Goal: Task Accomplishment & Management: Use online tool/utility

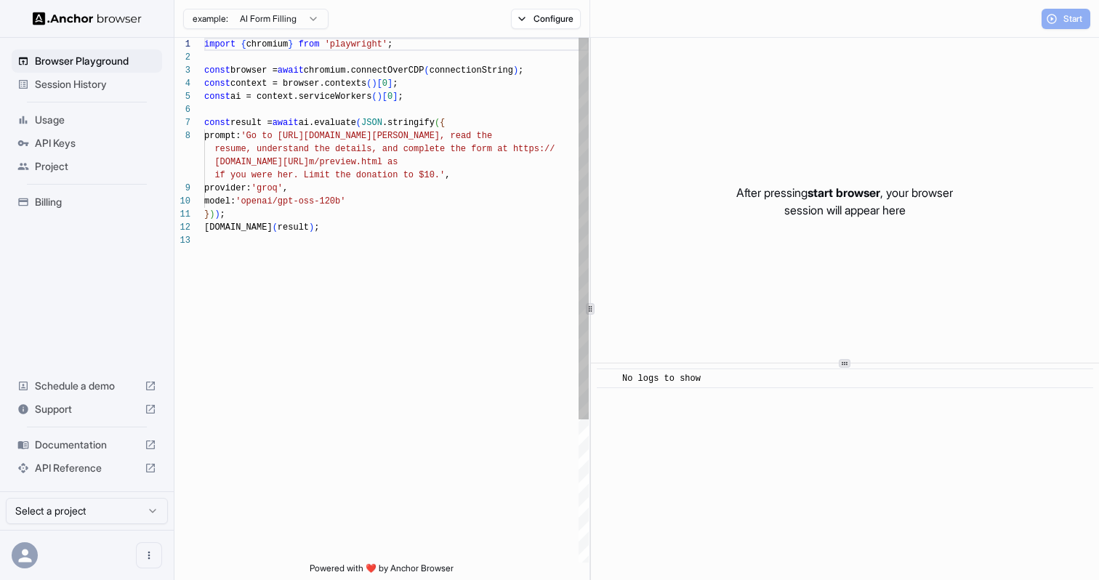
scroll to position [92, 0]
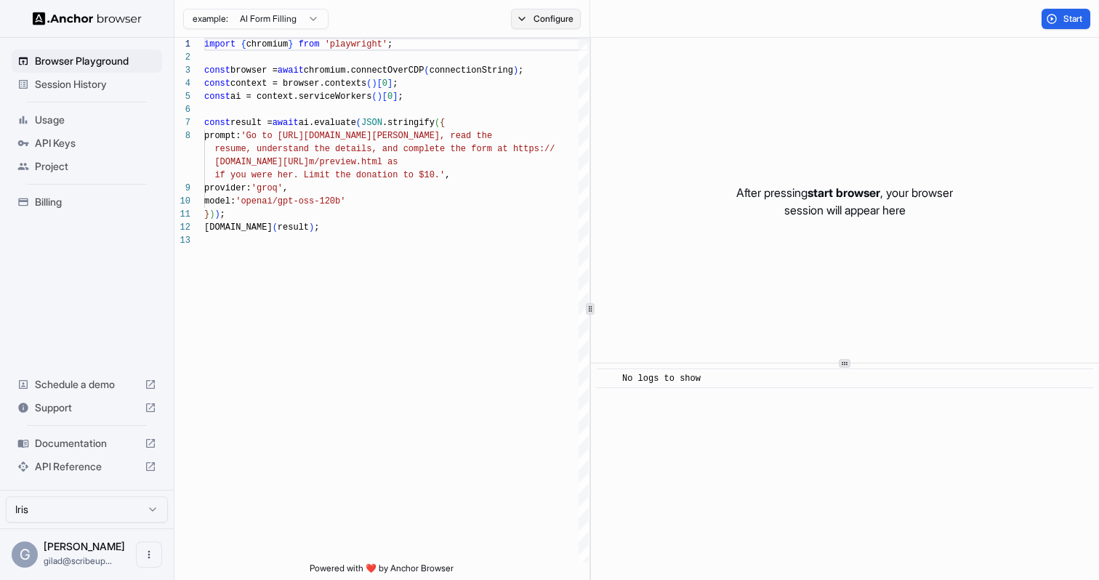
click at [533, 20] on button "Configure" at bounding box center [546, 19] width 70 height 20
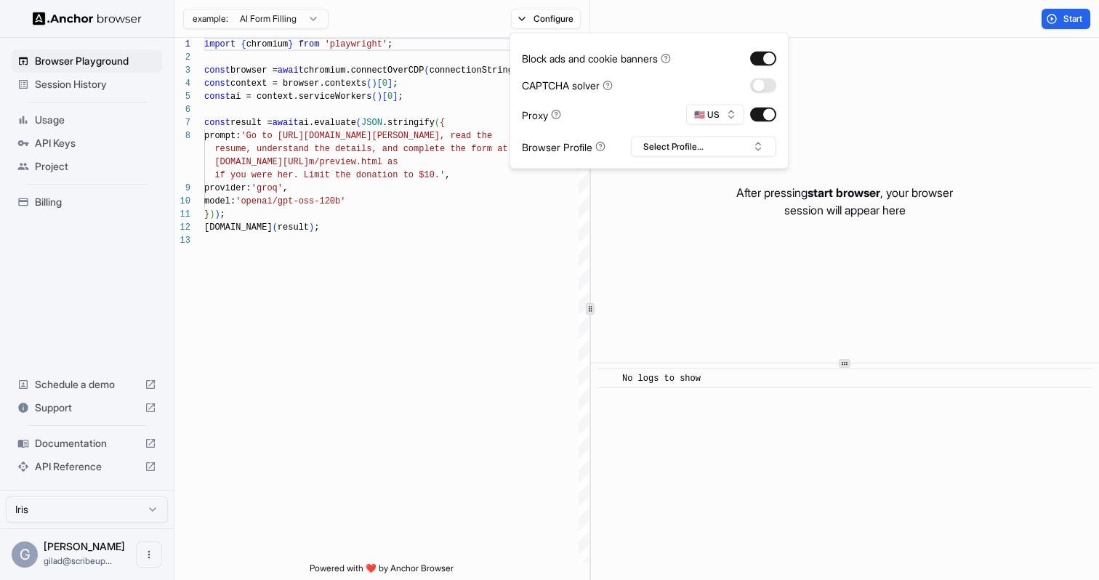
type button "on"
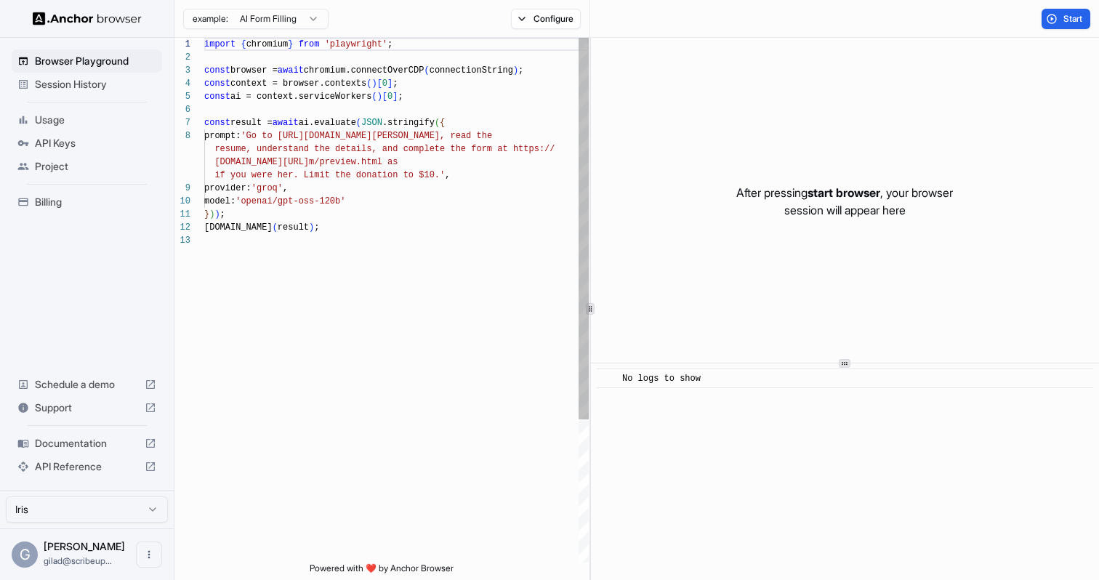
scroll to position [92, 0]
click at [89, 132] on div "API Keys" at bounding box center [87, 143] width 150 height 23
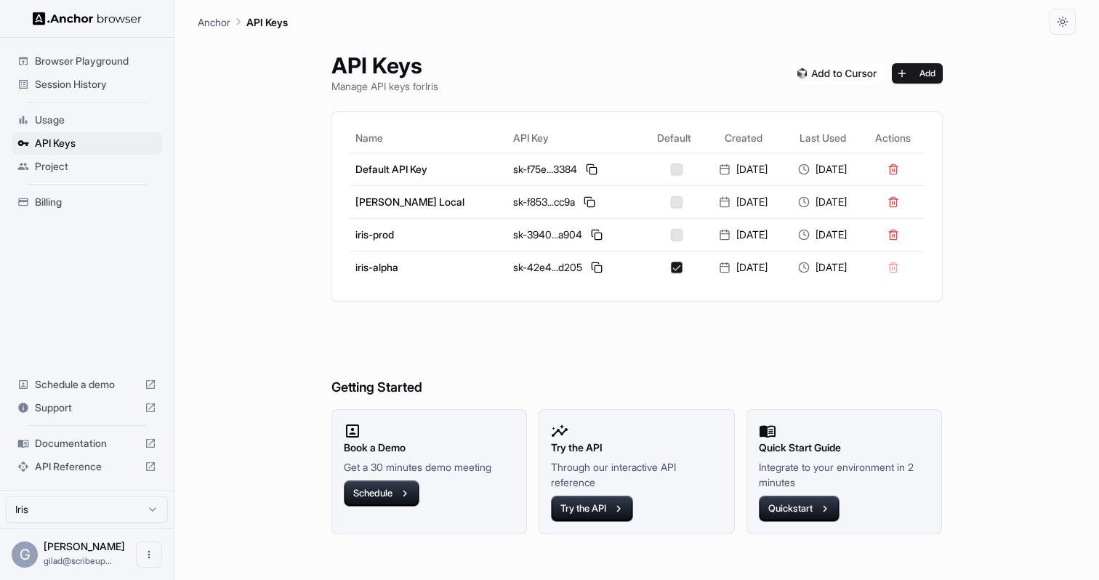
click at [97, 88] on span "Session History" at bounding box center [95, 84] width 121 height 15
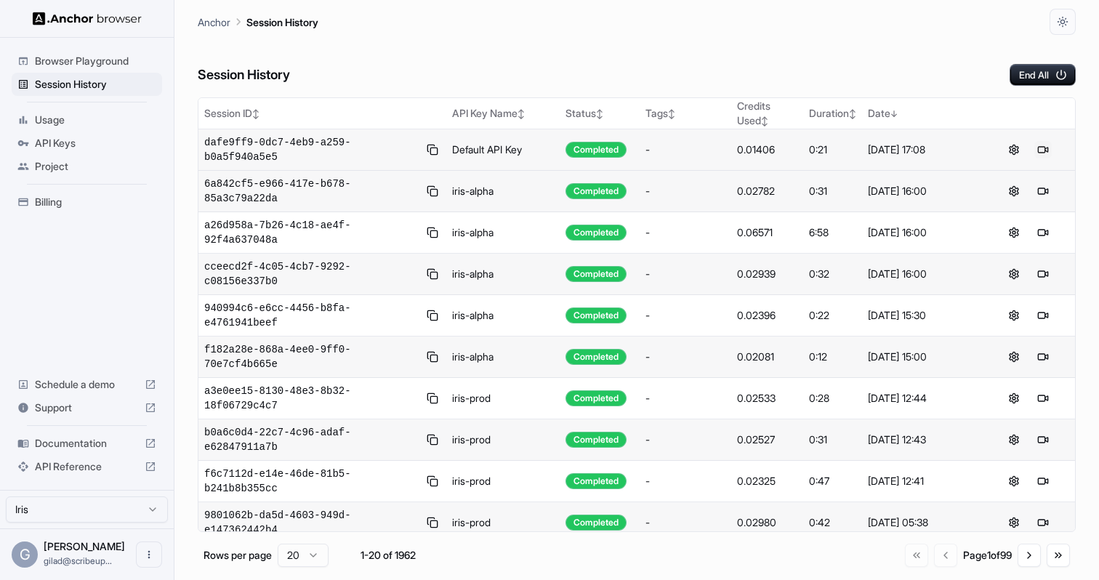
click at [1041, 148] on button at bounding box center [1042, 149] width 17 height 17
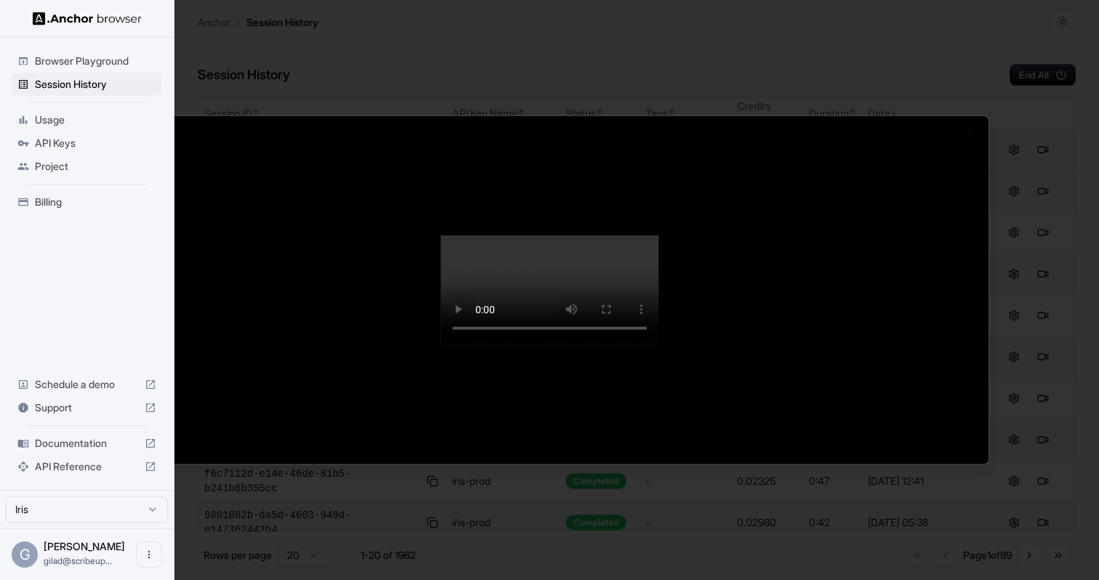
click at [475, 533] on div at bounding box center [549, 290] width 1099 height 580
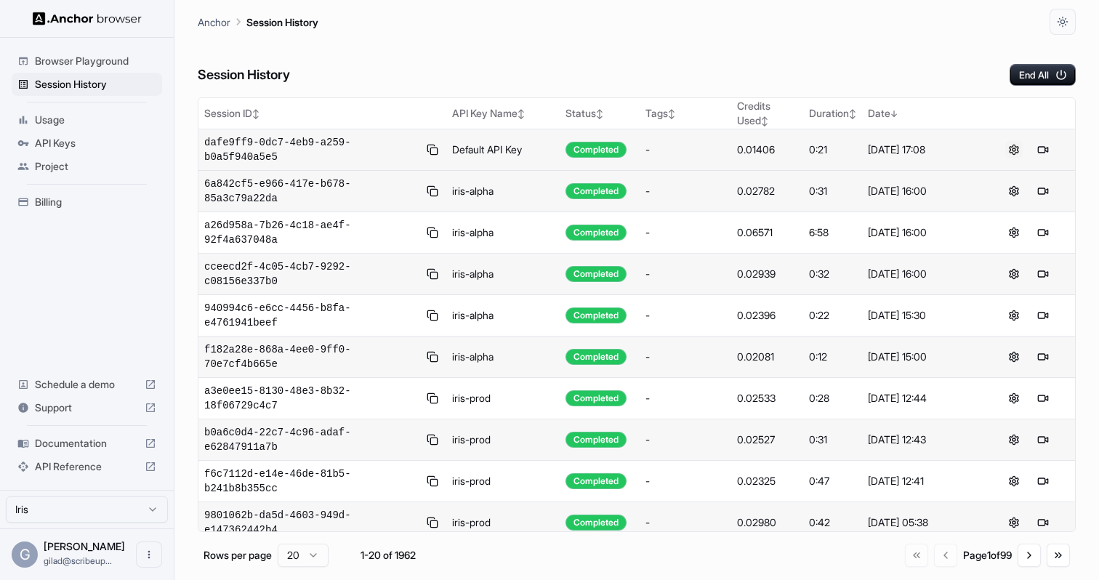
click at [1007, 151] on button at bounding box center [1013, 149] width 17 height 17
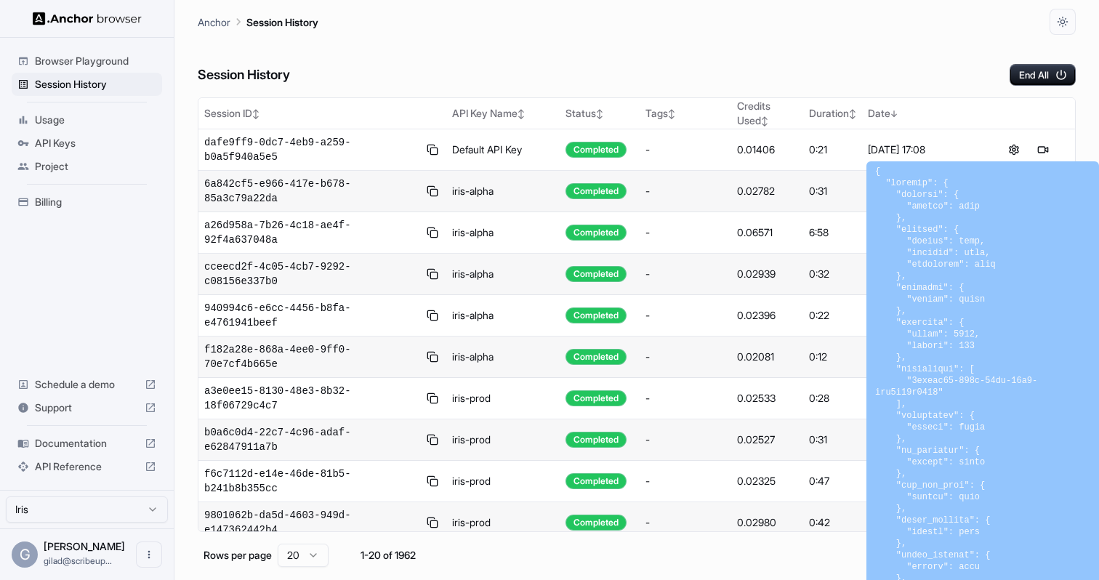
click at [523, 60] on div "Session History End All" at bounding box center [637, 60] width 878 height 51
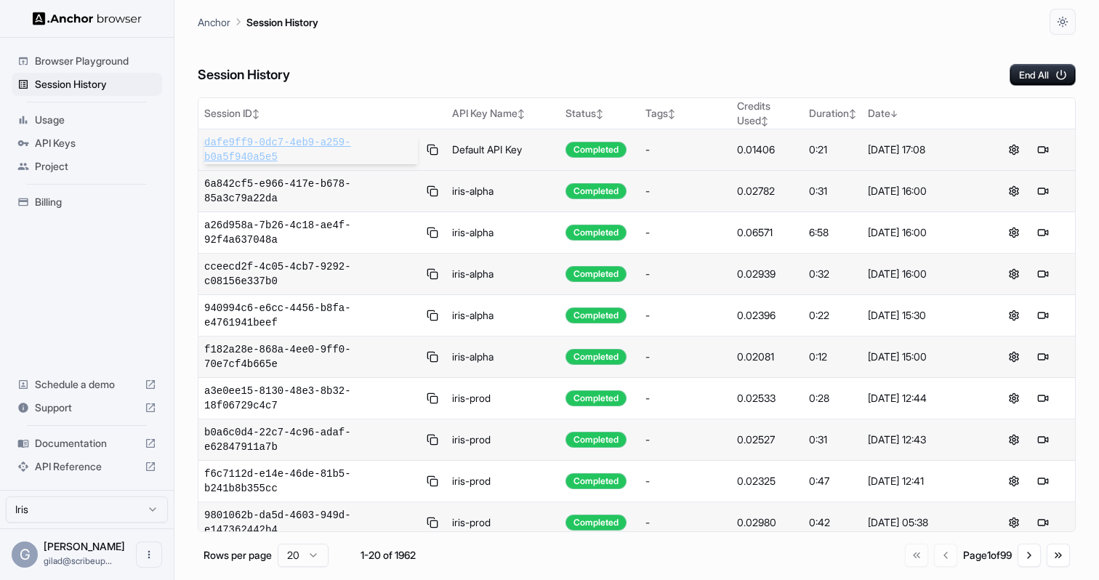
click at [313, 153] on span "dafe9ff9-0dc7-4eb9-a259-b0a5f940a5e5" at bounding box center [311, 149] width 214 height 29
click at [1012, 148] on button at bounding box center [1013, 149] width 17 height 17
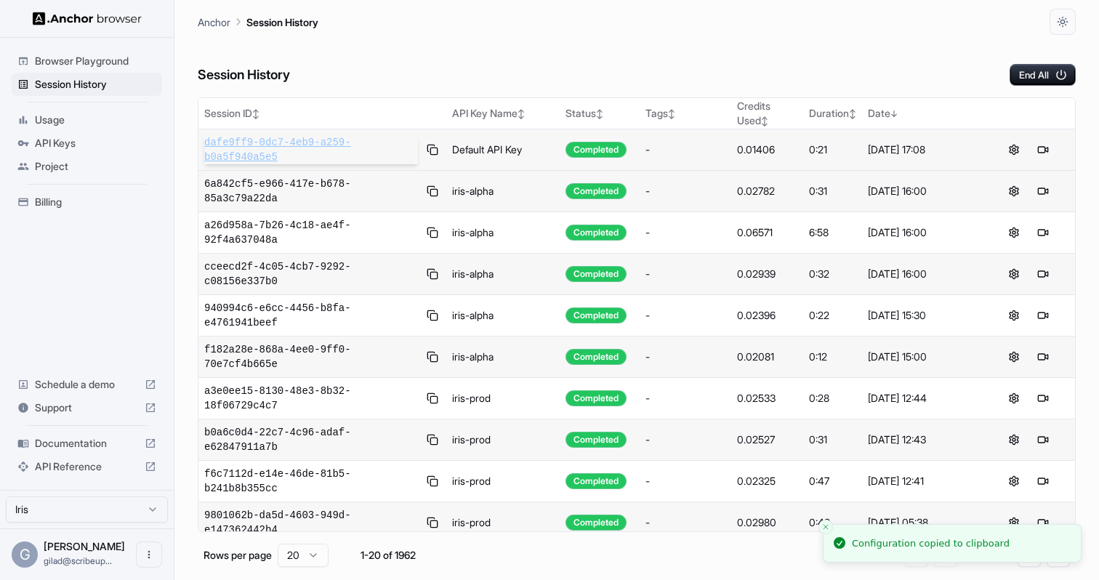
click at [298, 145] on span "dafe9ff9-0dc7-4eb9-a259-b0a5f940a5e5" at bounding box center [311, 149] width 214 height 29
click at [278, 148] on span "dafe9ff9-0dc7-4eb9-a259-b0a5f940a5e5" at bounding box center [311, 149] width 214 height 29
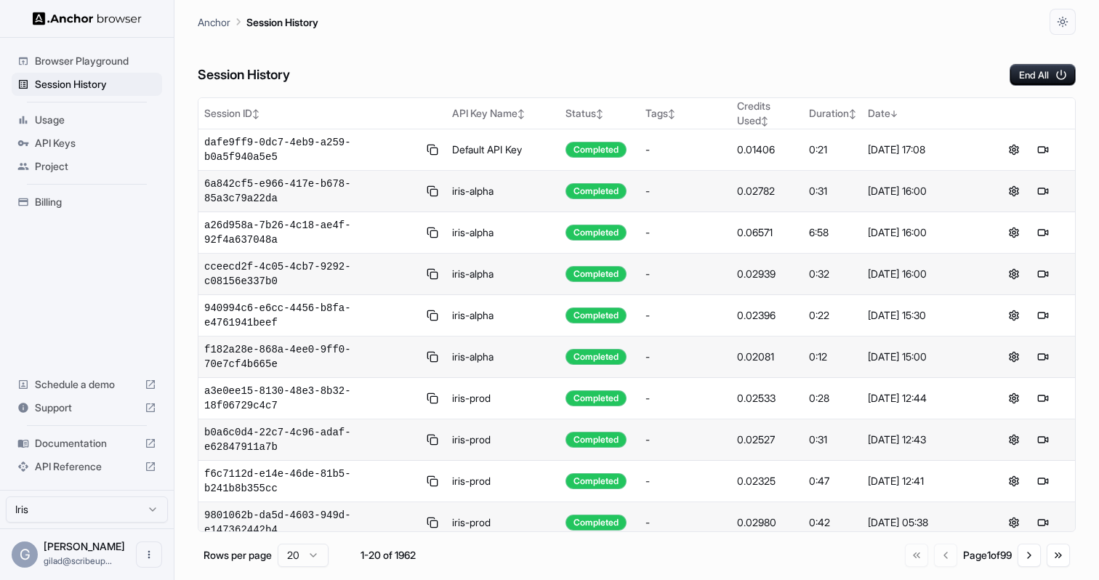
click at [78, 466] on span "API Reference" at bounding box center [87, 466] width 104 height 15
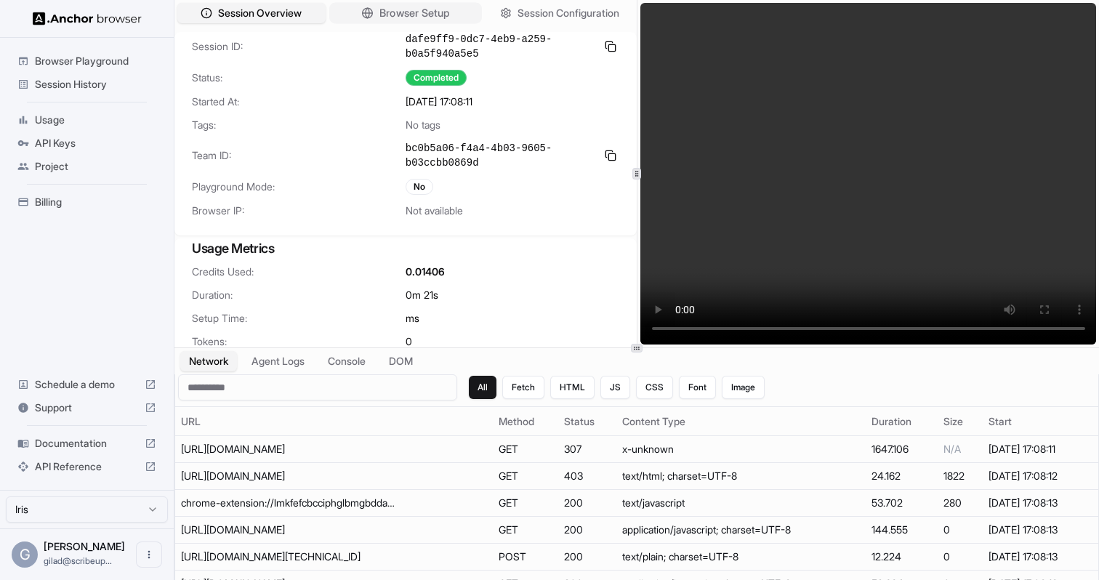
click at [404, 17] on span "Browser Setup" at bounding box center [414, 13] width 70 height 15
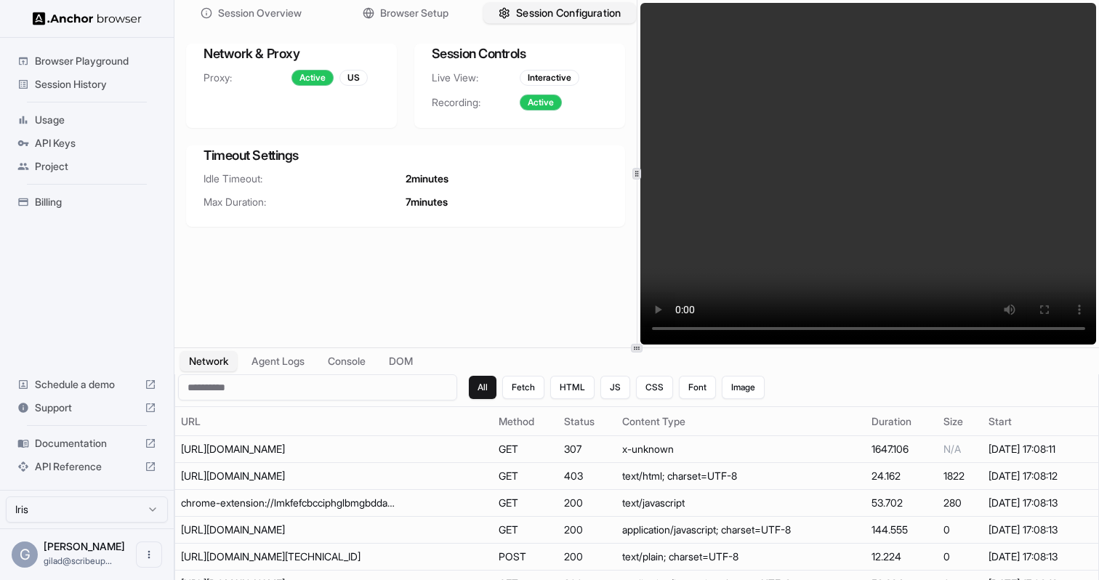
click at [557, 16] on span "Session Configuration" at bounding box center [568, 13] width 105 height 15
click at [446, 7] on span "Browser Setup" at bounding box center [414, 13] width 70 height 15
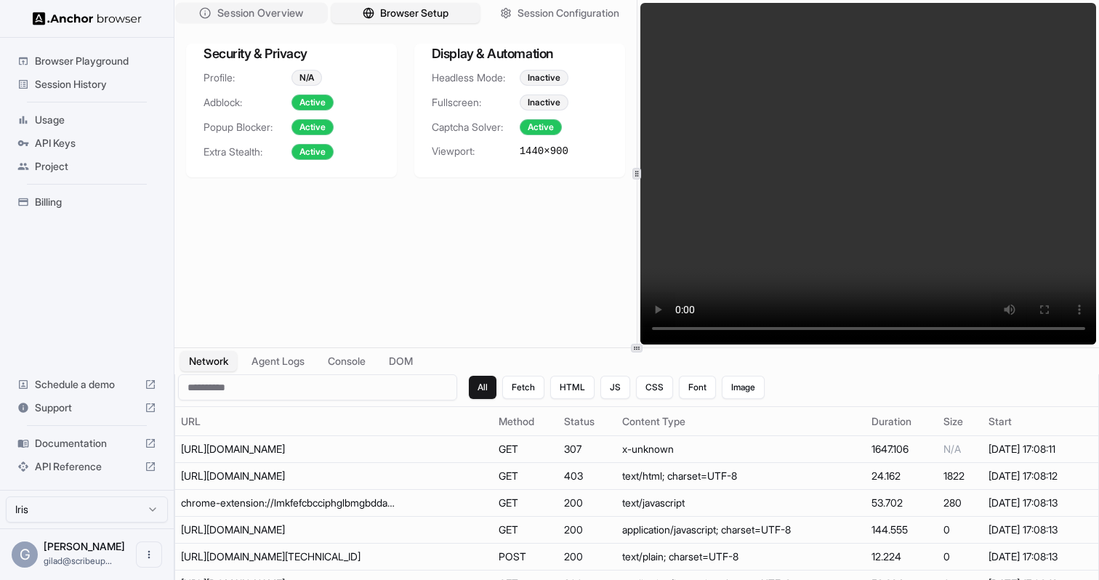
click at [309, 9] on button "Session Overview" at bounding box center [251, 13] width 153 height 21
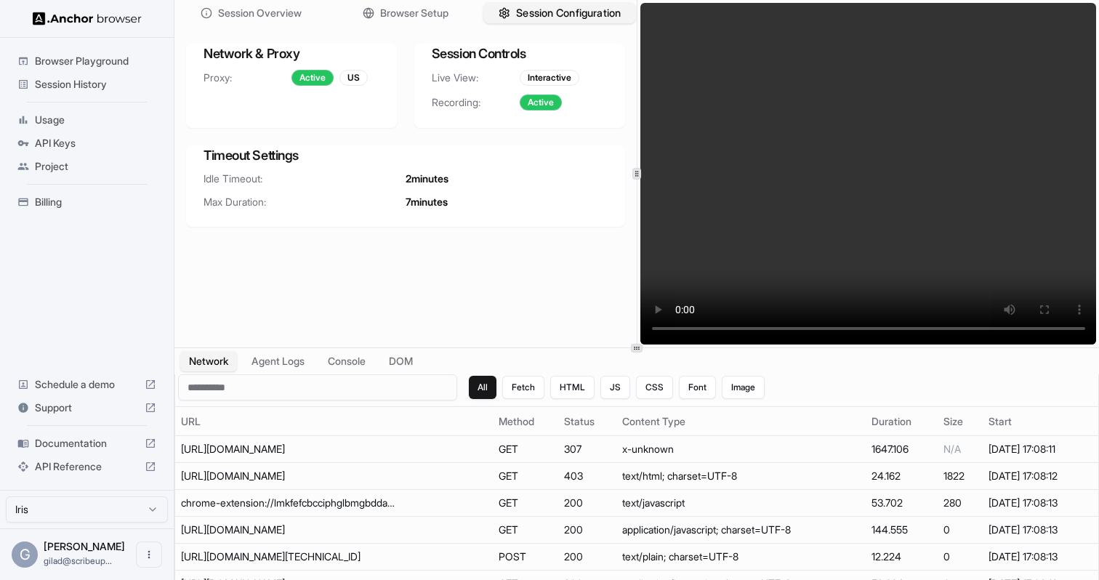
click at [539, 7] on span "Session Configuration" at bounding box center [568, 13] width 105 height 15
click at [234, 6] on span "Session Overview" at bounding box center [260, 13] width 86 height 15
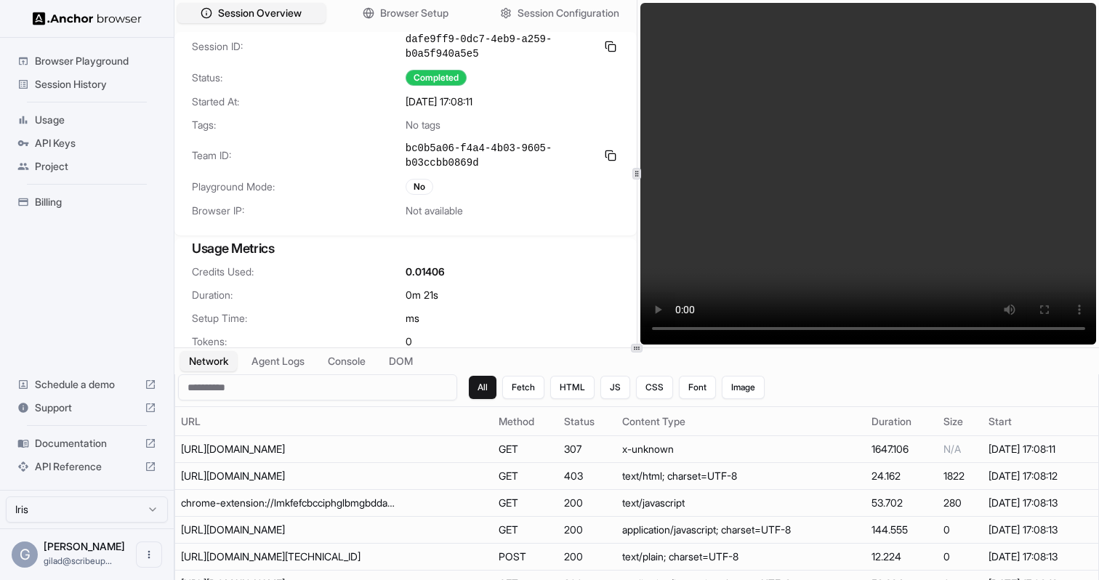
click at [861, 239] on video at bounding box center [868, 174] width 456 height 342
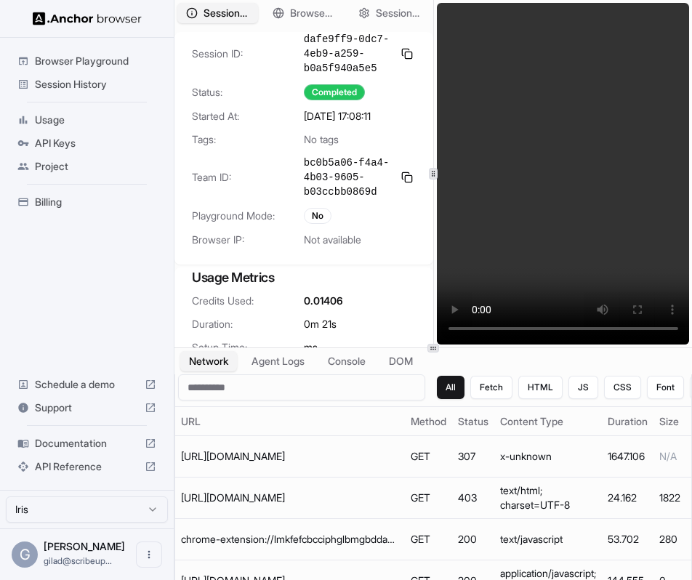
click at [142, 80] on span "Session History" at bounding box center [95, 84] width 121 height 15
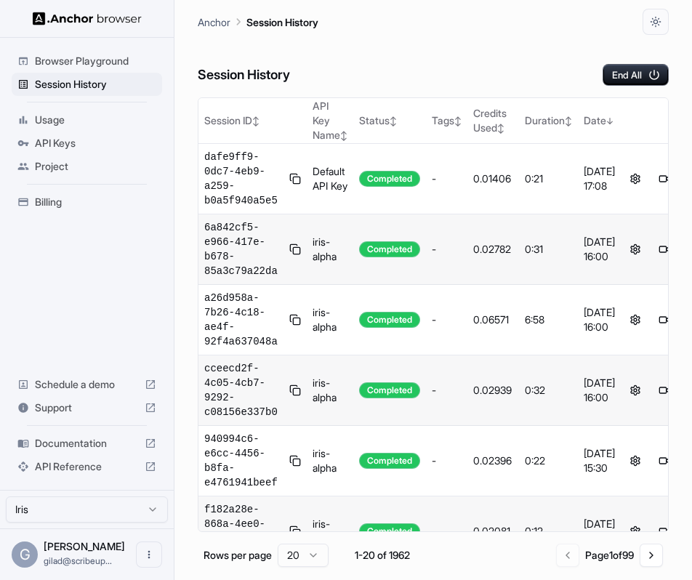
click at [138, 61] on span "Browser Playground" at bounding box center [95, 61] width 121 height 15
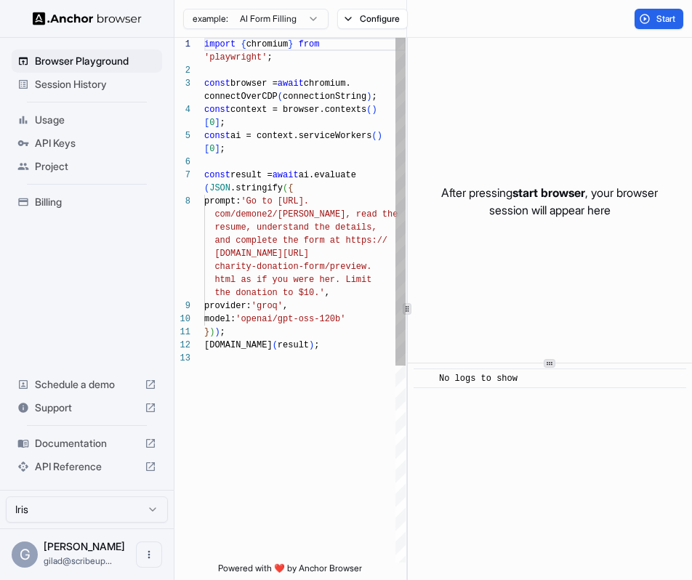
scroll to position [78, 0]
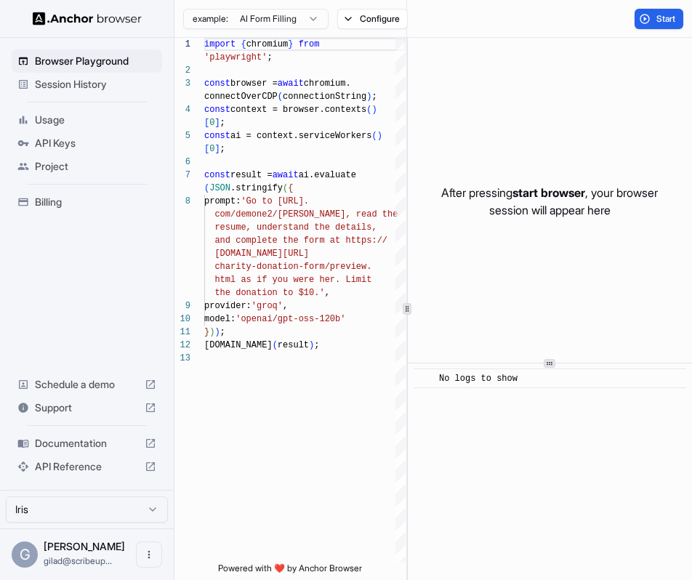
click at [281, 13] on html "Browser Playground Session History Usage API Keys Project Billing Schedule a de…" at bounding box center [346, 290] width 692 height 580
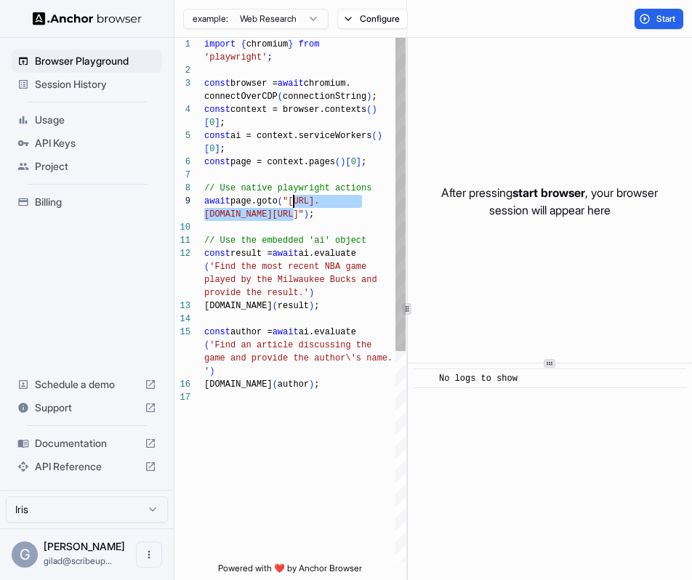
drag, startPoint x: 291, startPoint y: 214, endPoint x: 291, endPoint y: 201, distance: 13.8
click at [291, 201] on div "import { chromium } from 'playwright' ; const browser = await chromium. connect…" at bounding box center [304, 477] width 201 height 878
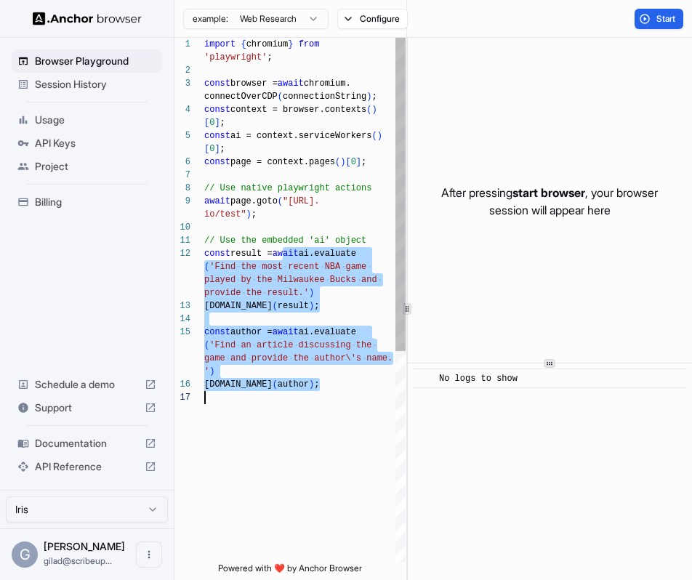
drag, startPoint x: 281, startPoint y: 257, endPoint x: 307, endPoint y: 448, distance: 193.6
click at [307, 448] on div "import { chromium } from 'playwright' ; const browser = await chromium. connect…" at bounding box center [304, 477] width 201 height 878
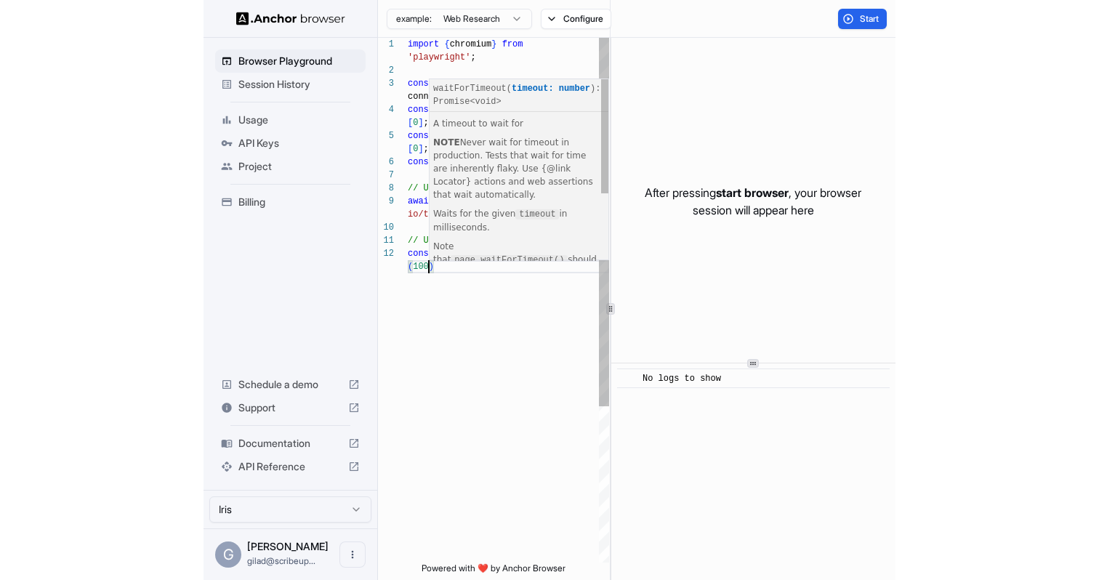
scroll to position [92, 0]
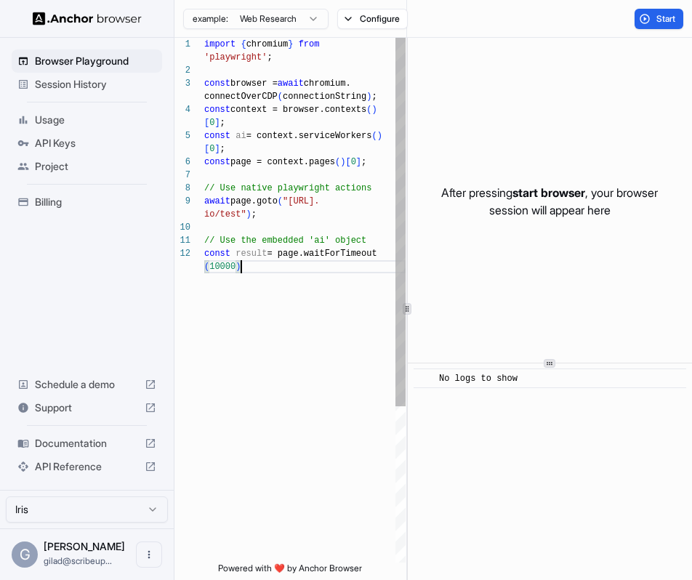
click at [266, 399] on div "import { chromium } from 'playwright' ; const browser = await chromium. connect…" at bounding box center [304, 411] width 201 height 747
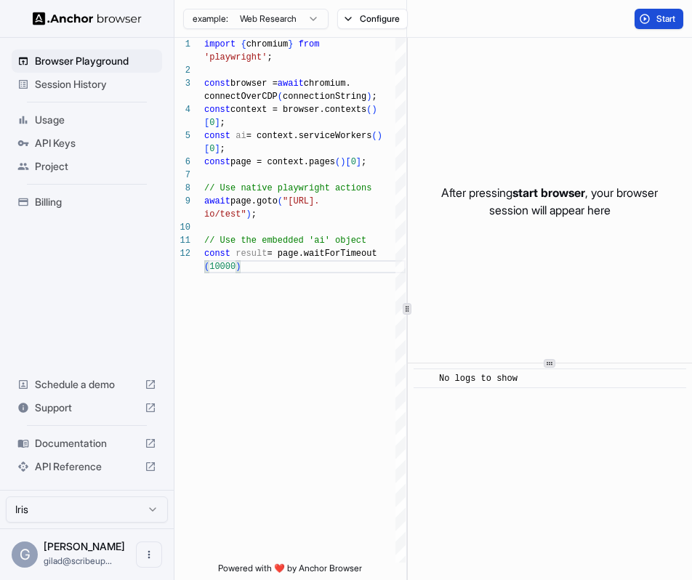
click at [648, 17] on button "Start" at bounding box center [658, 19] width 49 height 20
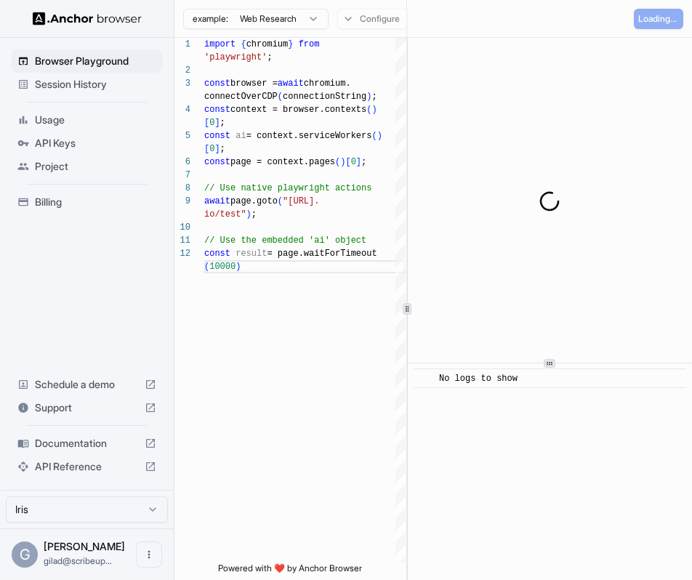
type textarea "**********"
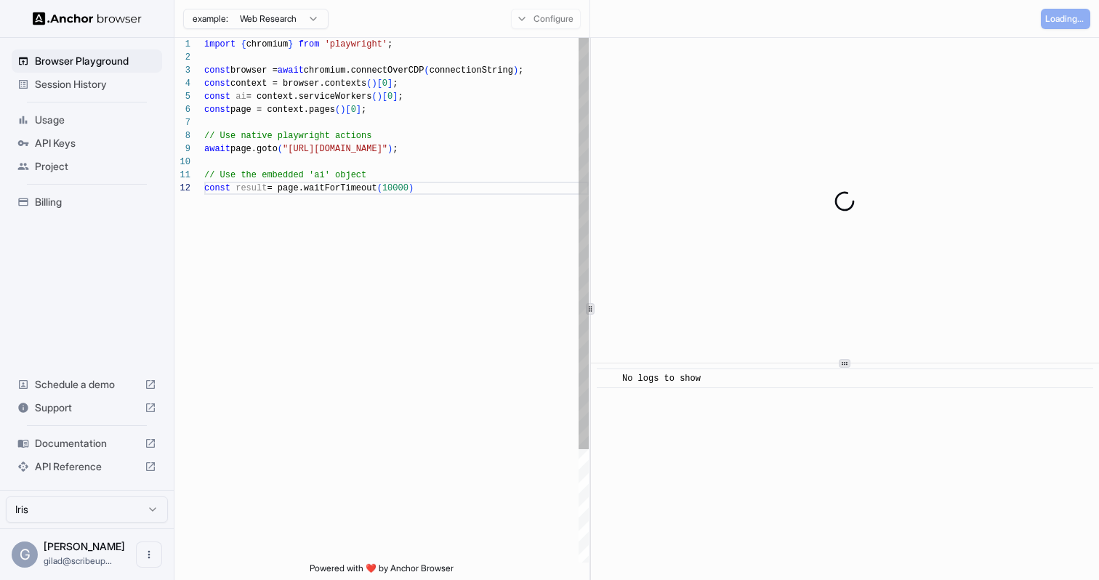
scroll to position [13, 0]
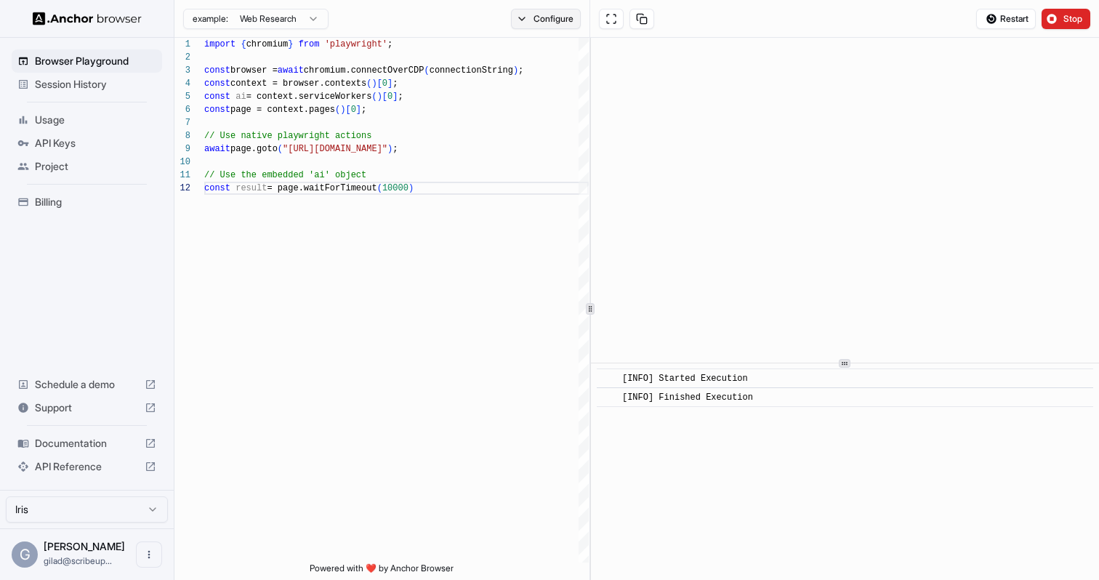
click at [552, 15] on button "Configure" at bounding box center [546, 19] width 70 height 20
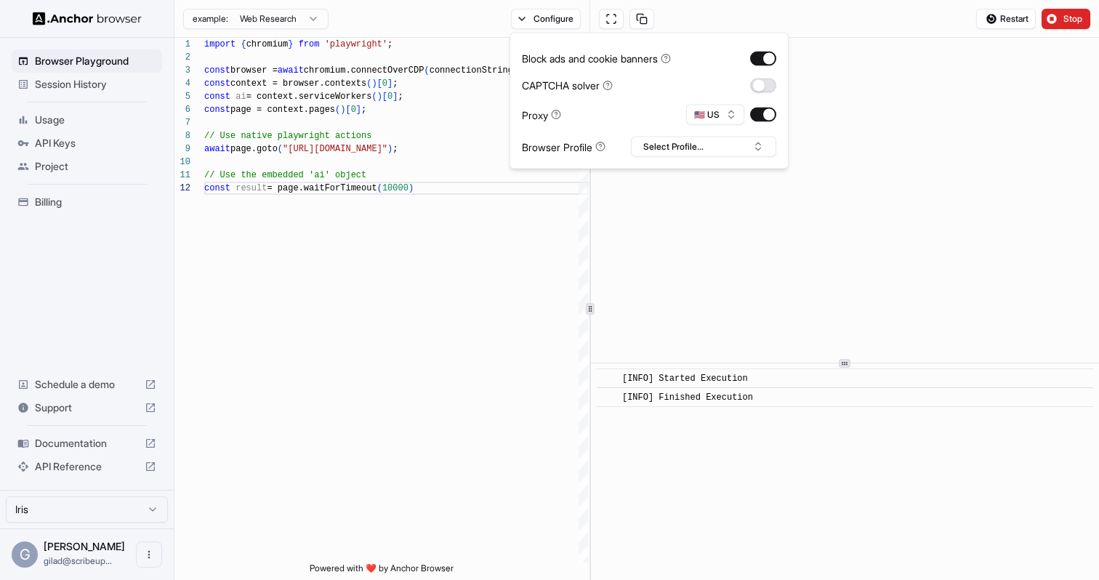
click at [765, 84] on button "button" at bounding box center [763, 85] width 26 height 15
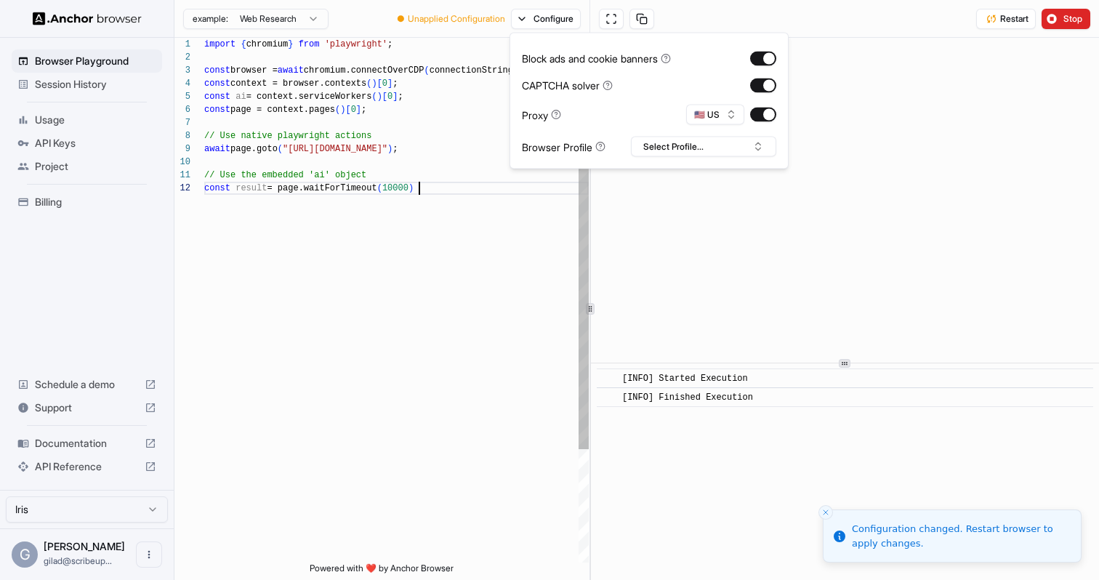
click at [417, 307] on div "import { chromium } from 'playwright' ; const browser = await chromium.connectO…" at bounding box center [396, 372] width 384 height 669
